Goal: Find specific page/section: Find specific page/section

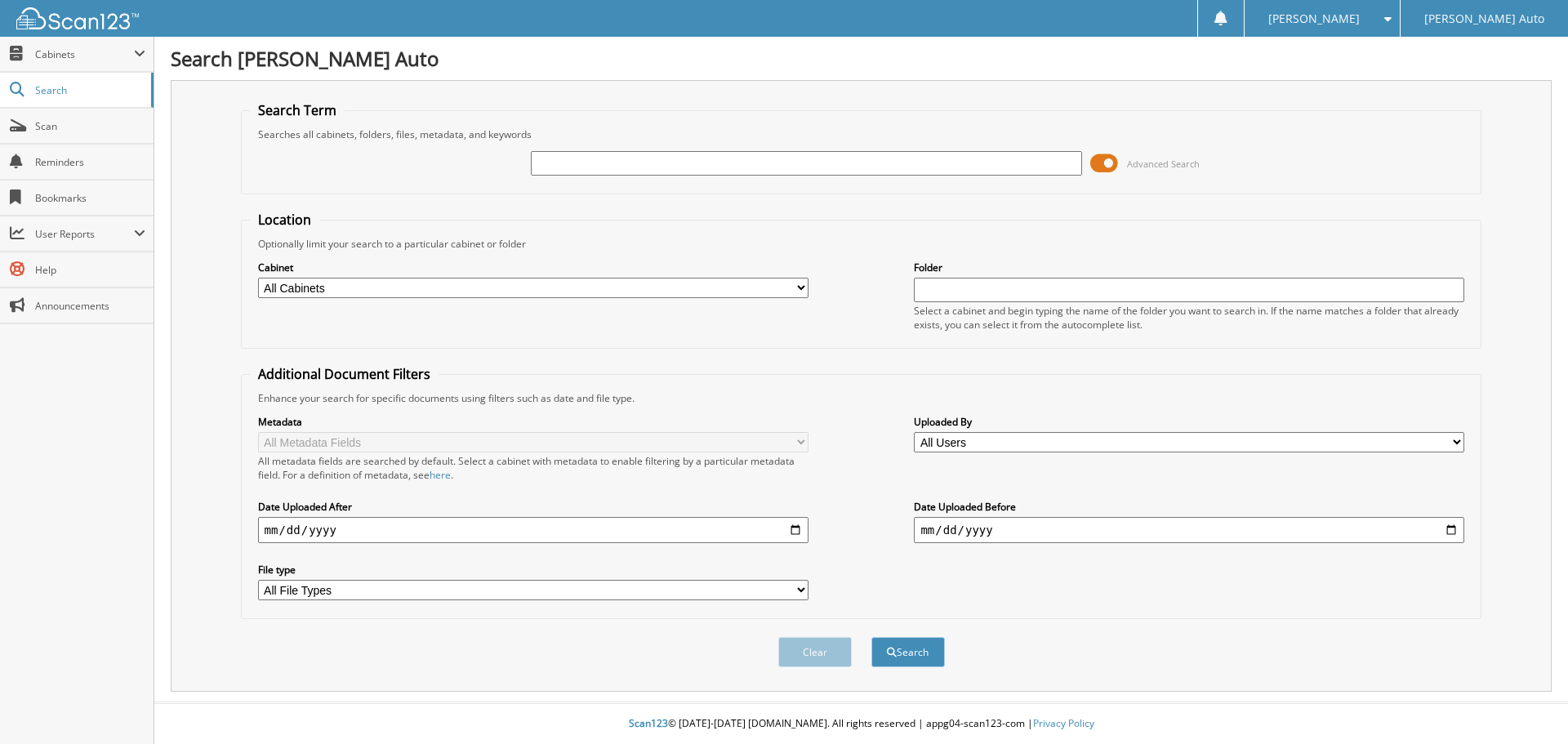
click at [580, 172] on input "text" at bounding box center [806, 164] width 550 height 25
type input "153962"
click at [918, 648] on button "Search" at bounding box center [908, 652] width 73 height 30
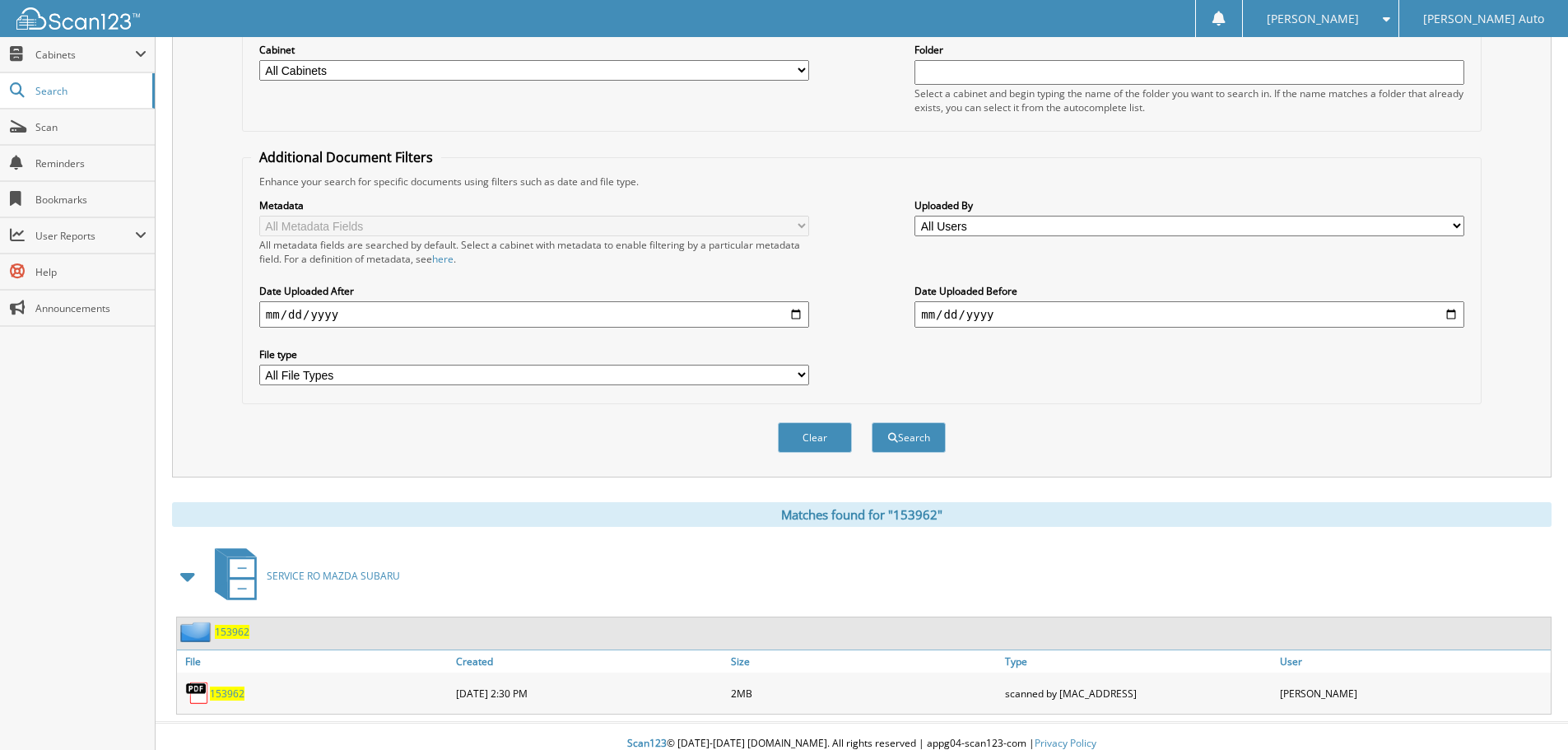
scroll to position [235, 0]
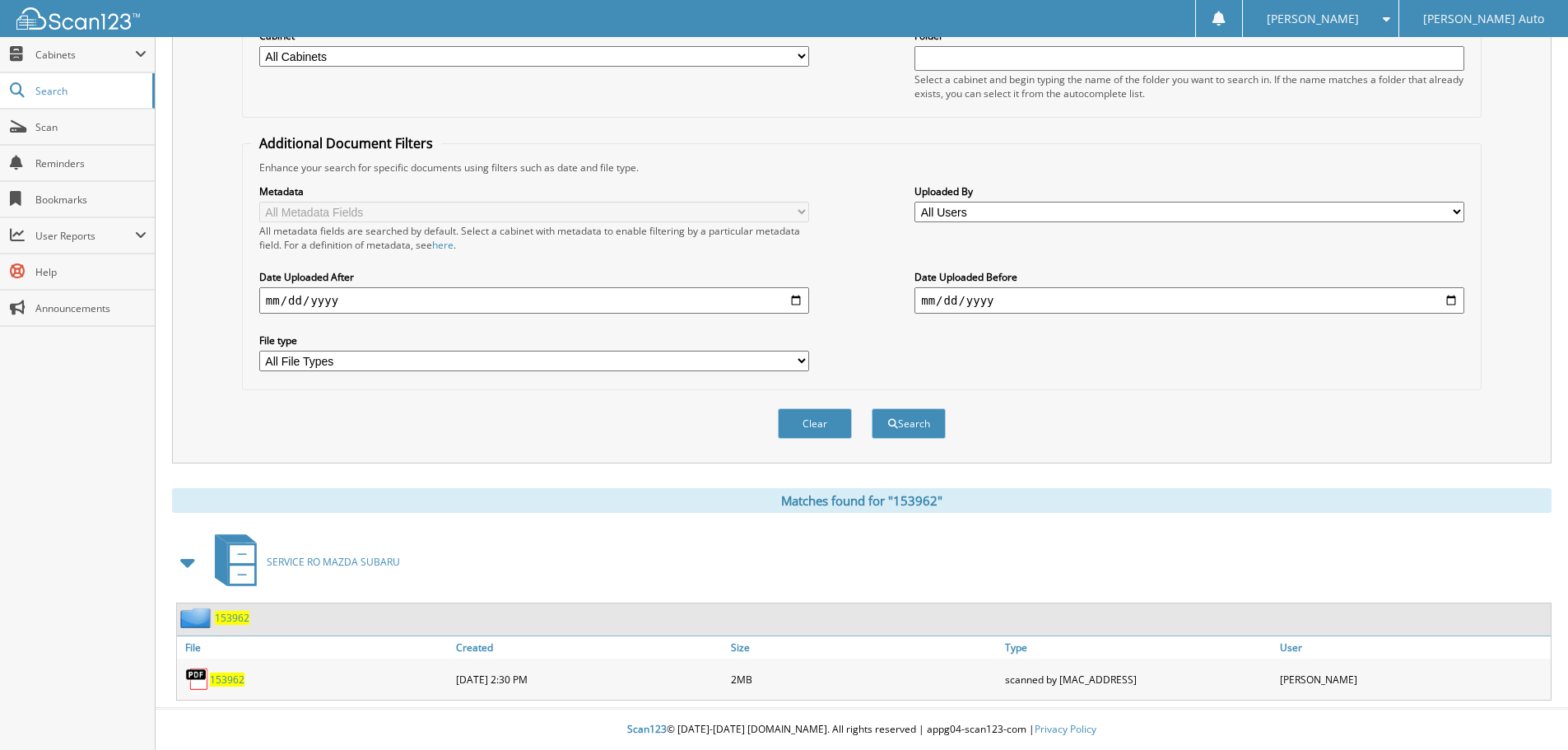
click at [228, 670] on div "153962" at bounding box center [315, 679] width 275 height 33
click at [231, 677] on span "153962" at bounding box center [227, 679] width 35 height 14
click at [232, 676] on span "153962" at bounding box center [227, 679] width 35 height 14
